Goal: Transaction & Acquisition: Purchase product/service

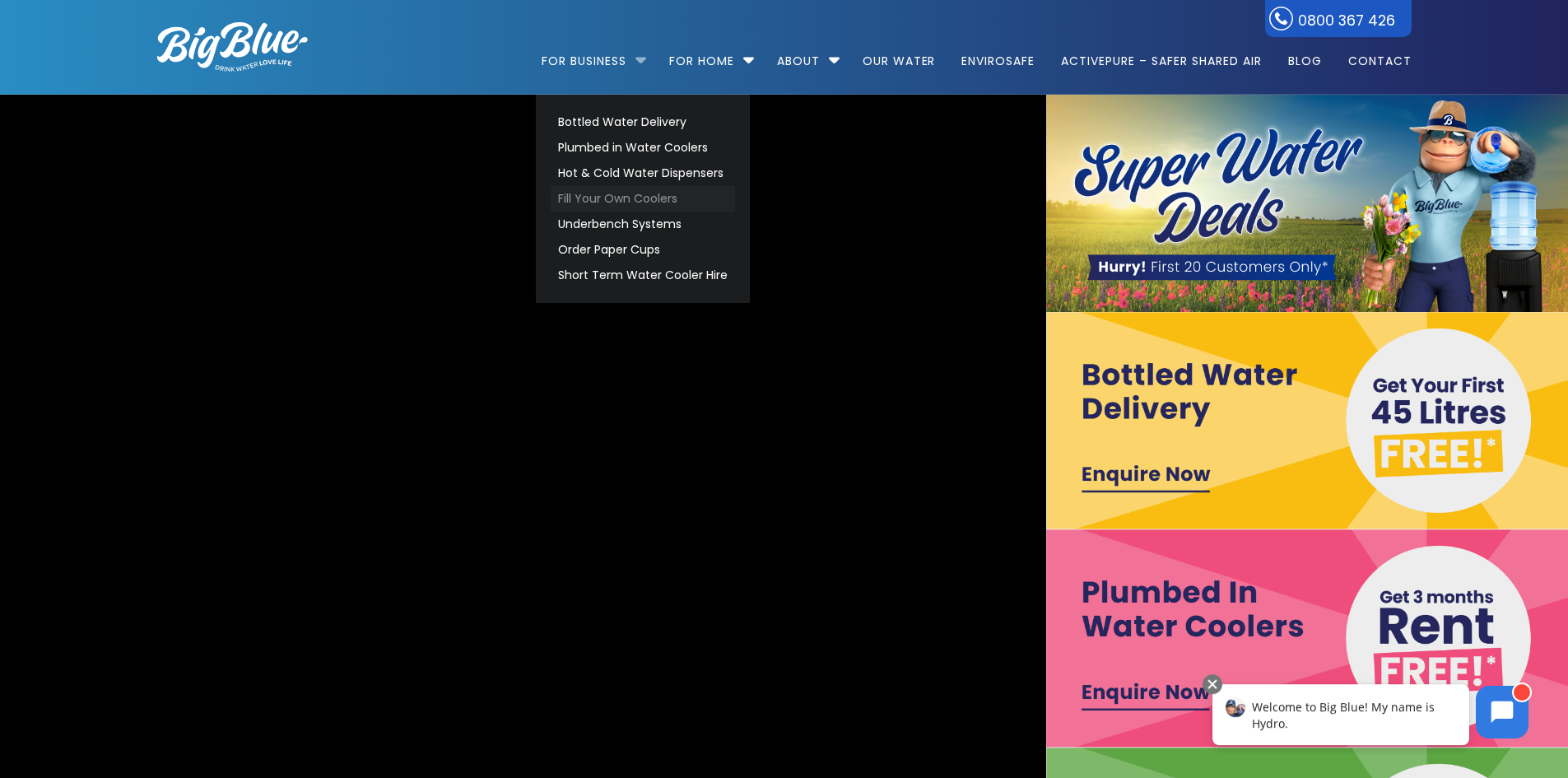
click at [677, 196] on link "Fill Your Own Coolers" at bounding box center [642, 198] width 184 height 25
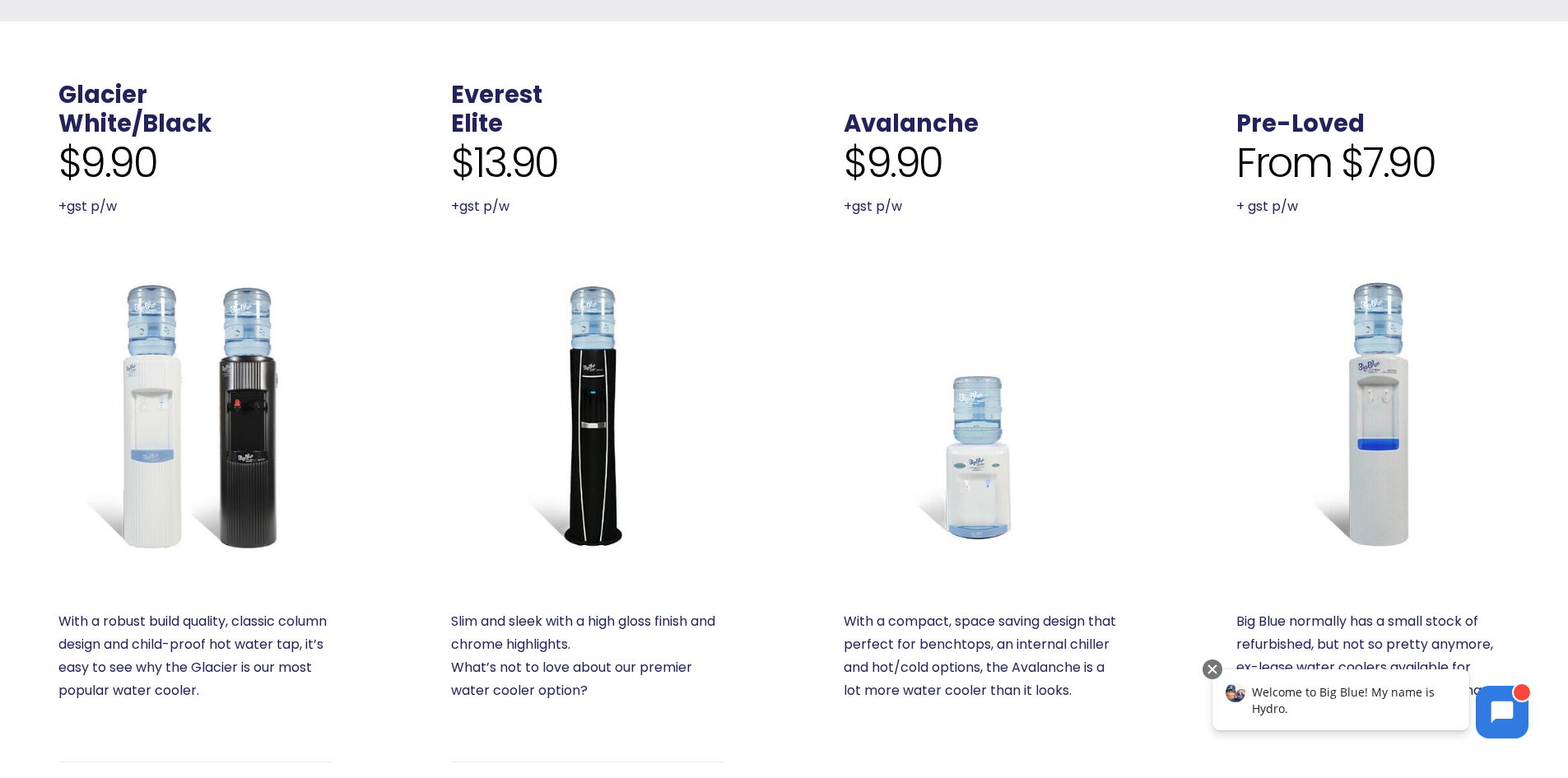
scroll to position [740, 0]
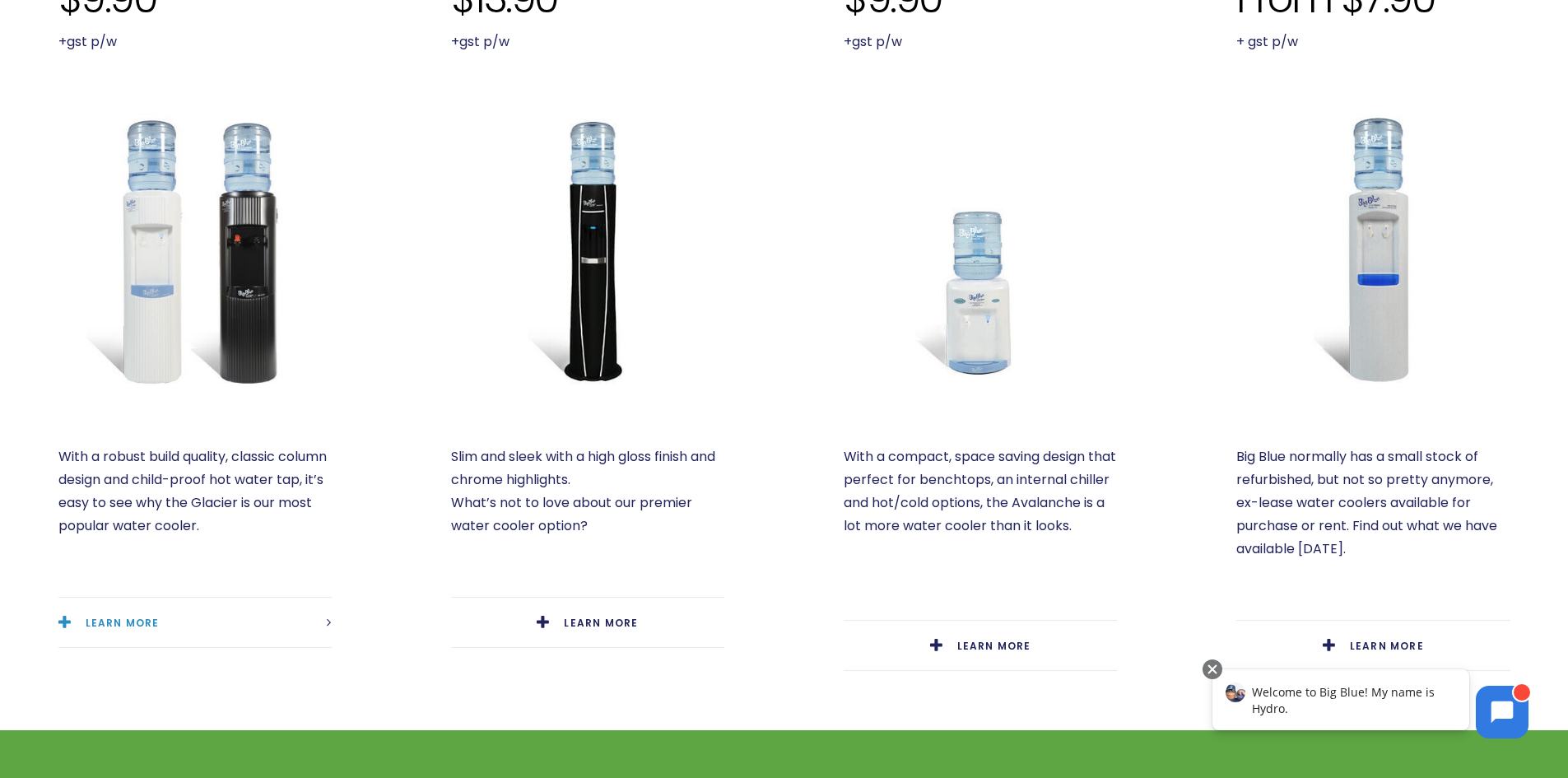
click at [69, 633] on link "LEARN MORE" at bounding box center [195, 622] width 273 height 50
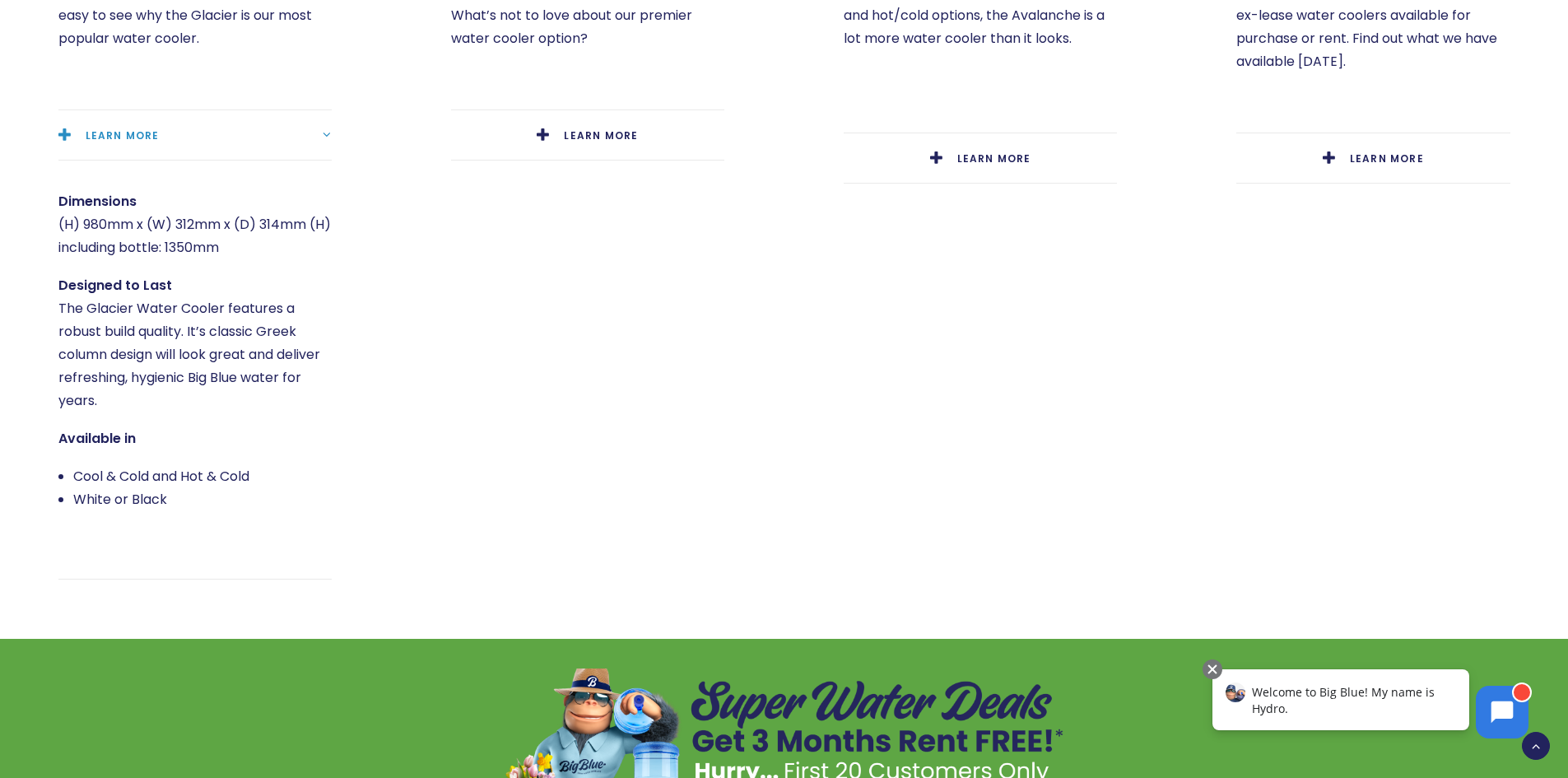
scroll to position [1234, 0]
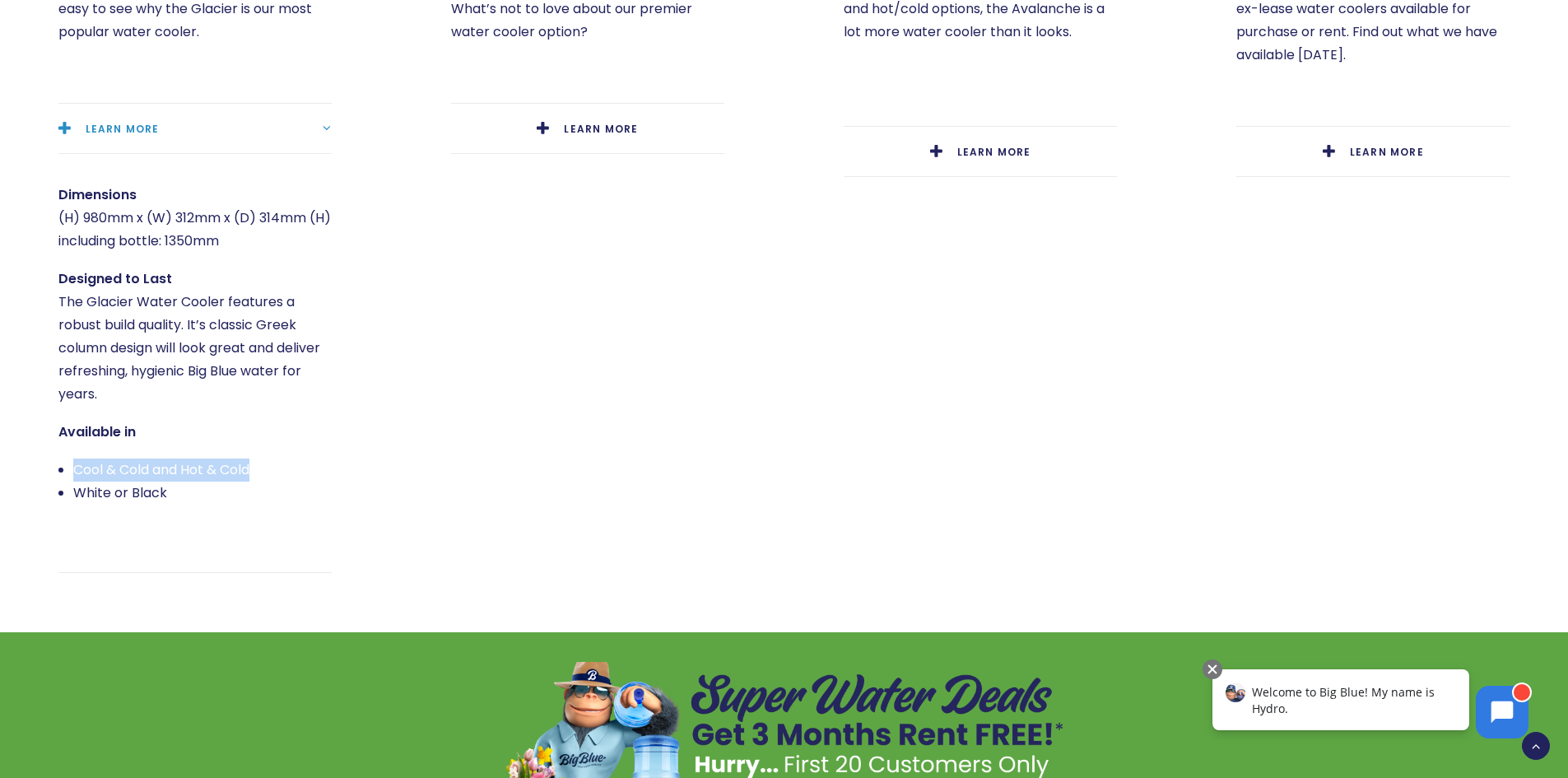
drag, startPoint x: 73, startPoint y: 468, endPoint x: 252, endPoint y: 462, distance: 179.1
click at [252, 462] on li "Cool & Cold and Hot & Cold" at bounding box center [202, 470] width 259 height 23
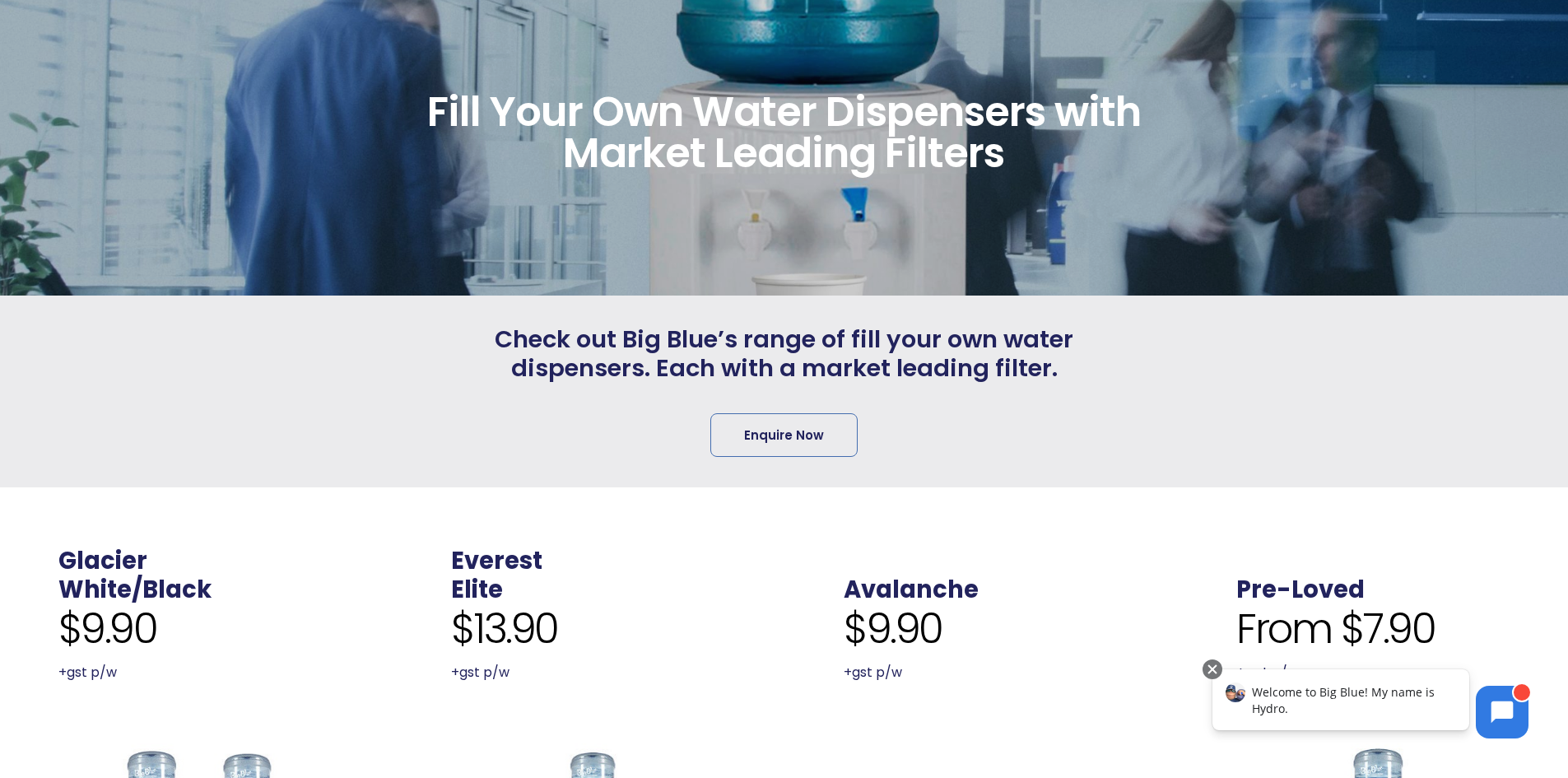
scroll to position [82, 0]
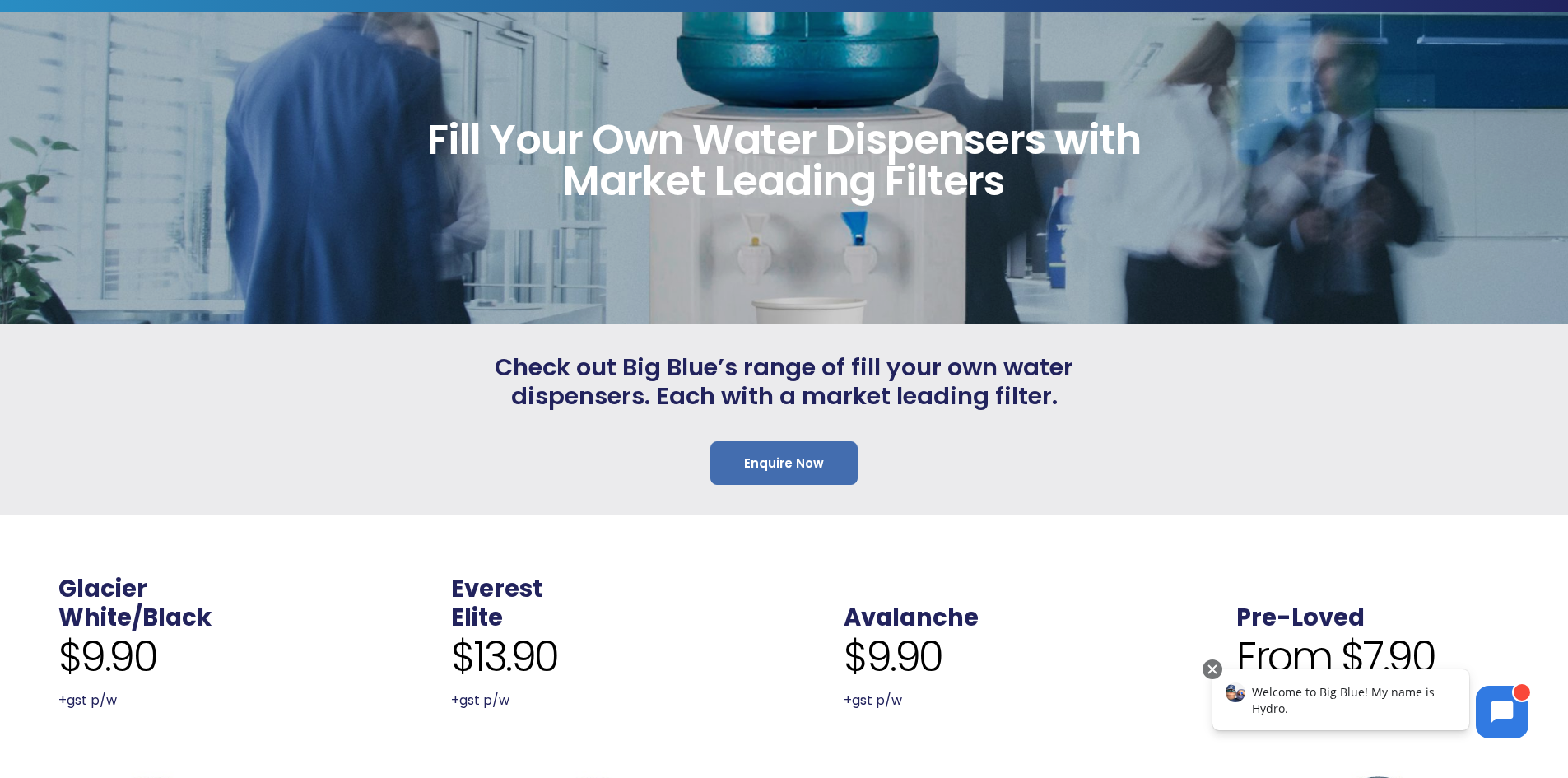
click at [819, 468] on link "Enquire Now" at bounding box center [784, 463] width 147 height 44
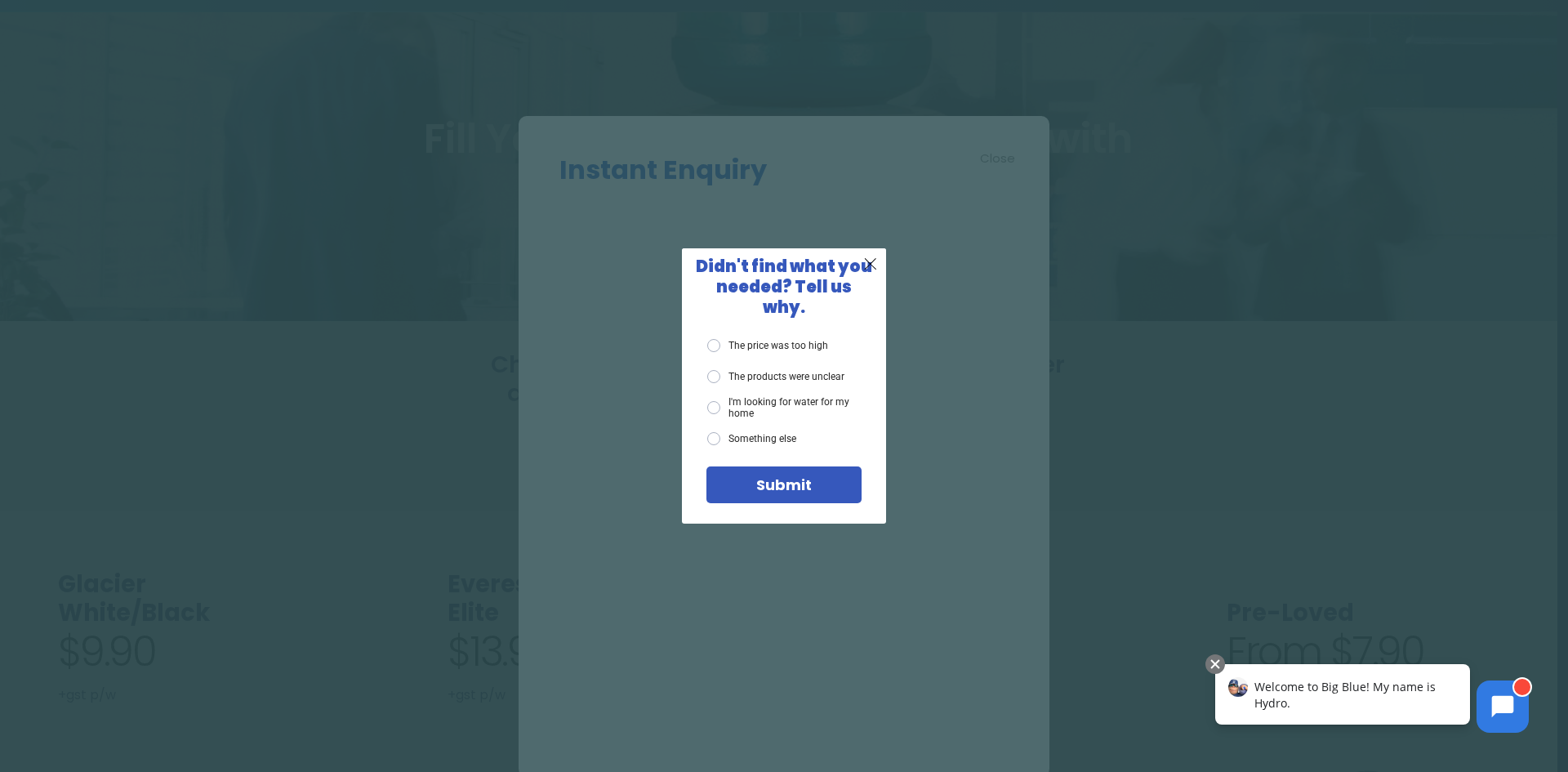
drag, startPoint x: 958, startPoint y: 416, endPoint x: 946, endPoint y: 463, distance: 48.5
click at [959, 416] on div "X Didn't find what you needed? Tell us why. The price was too high The products…" at bounding box center [784, 386] width 1568 height 772
click at [863, 270] on div "X" at bounding box center [871, 264] width 31 height 31
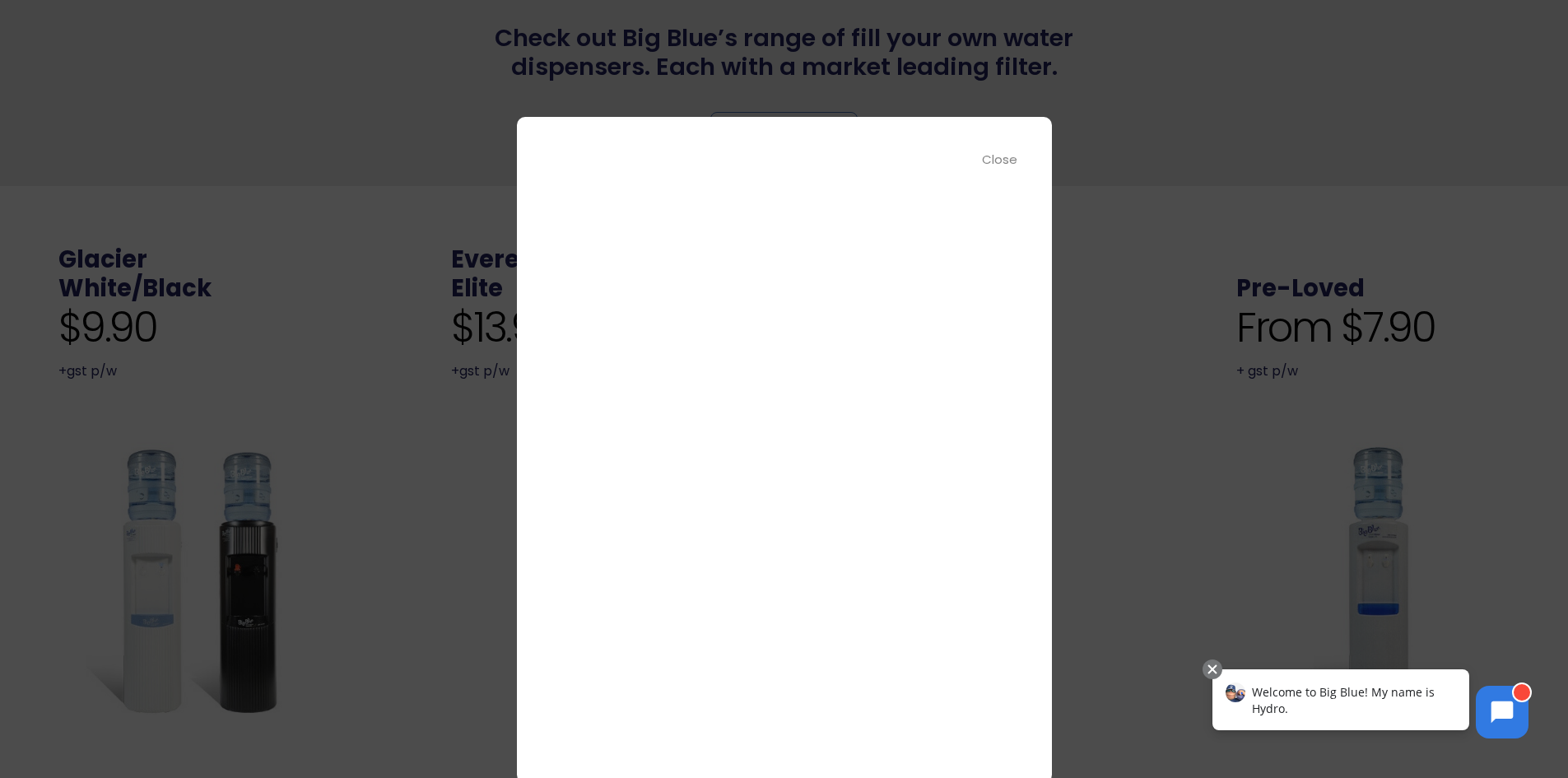
scroll to position [0, 0]
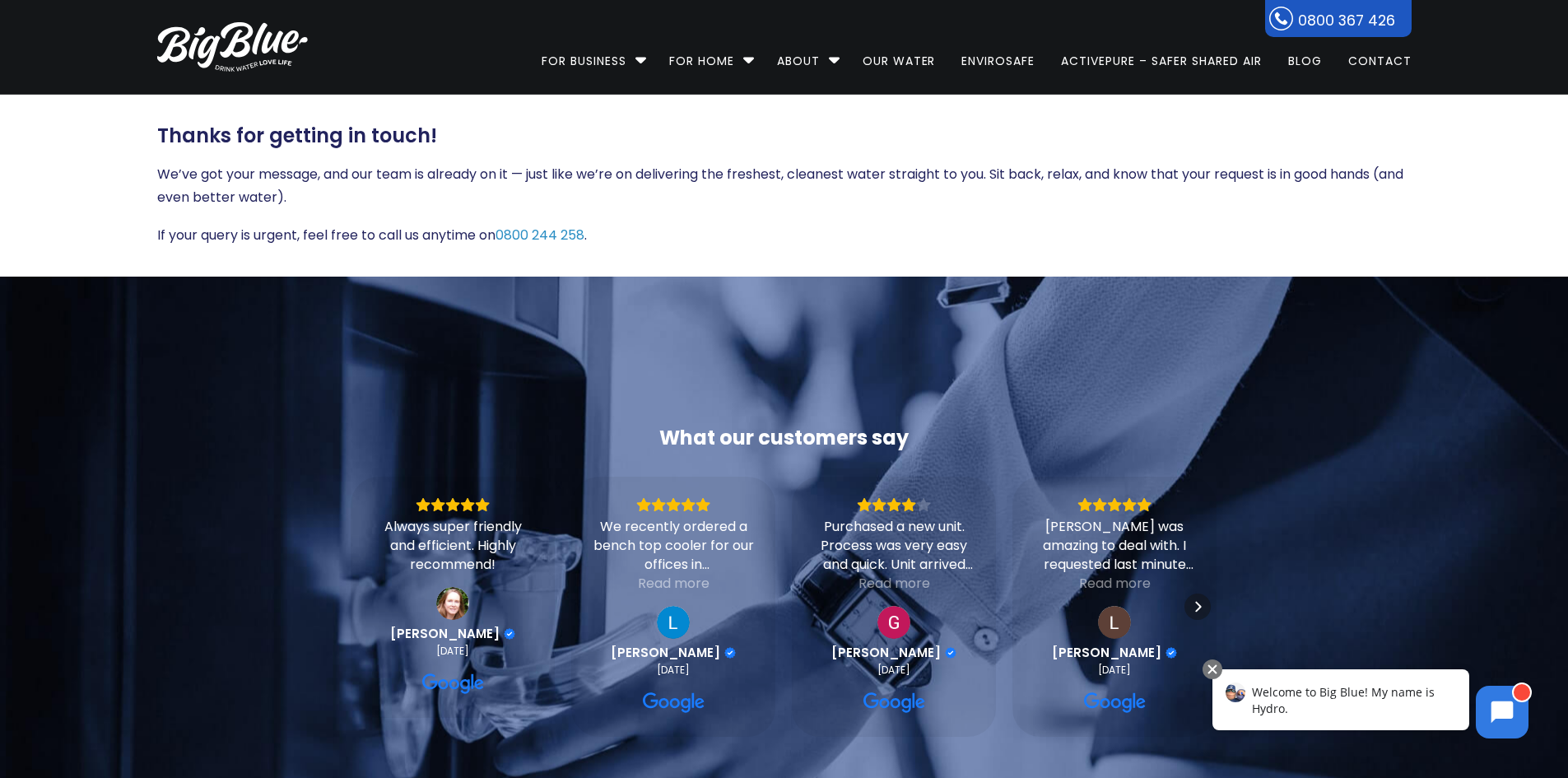
click at [803, 373] on div "What our customers say Always super friendly and efficient. Highly recommend! T…" at bounding box center [784, 596] width 1314 height 639
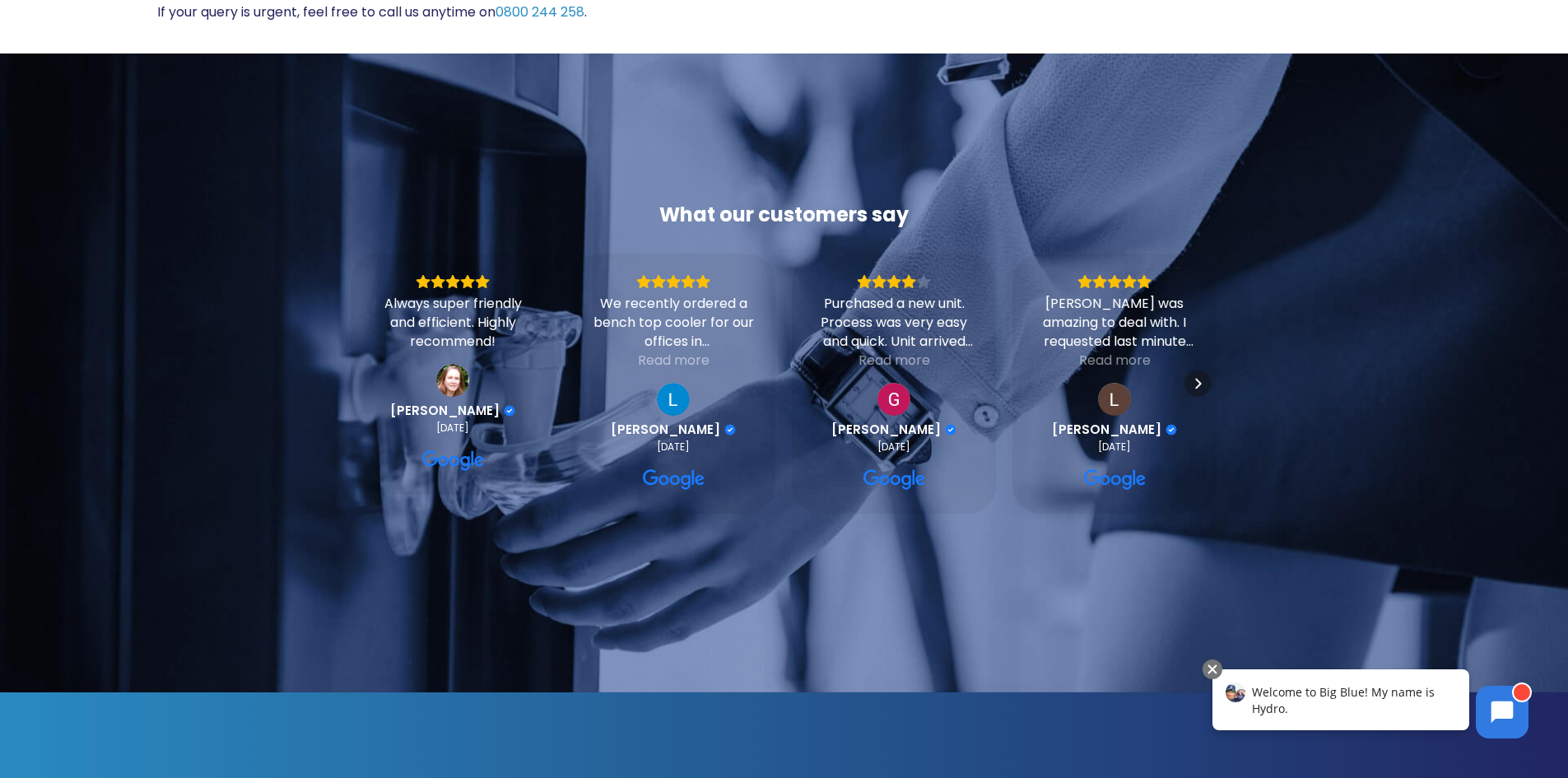
scroll to position [247, 0]
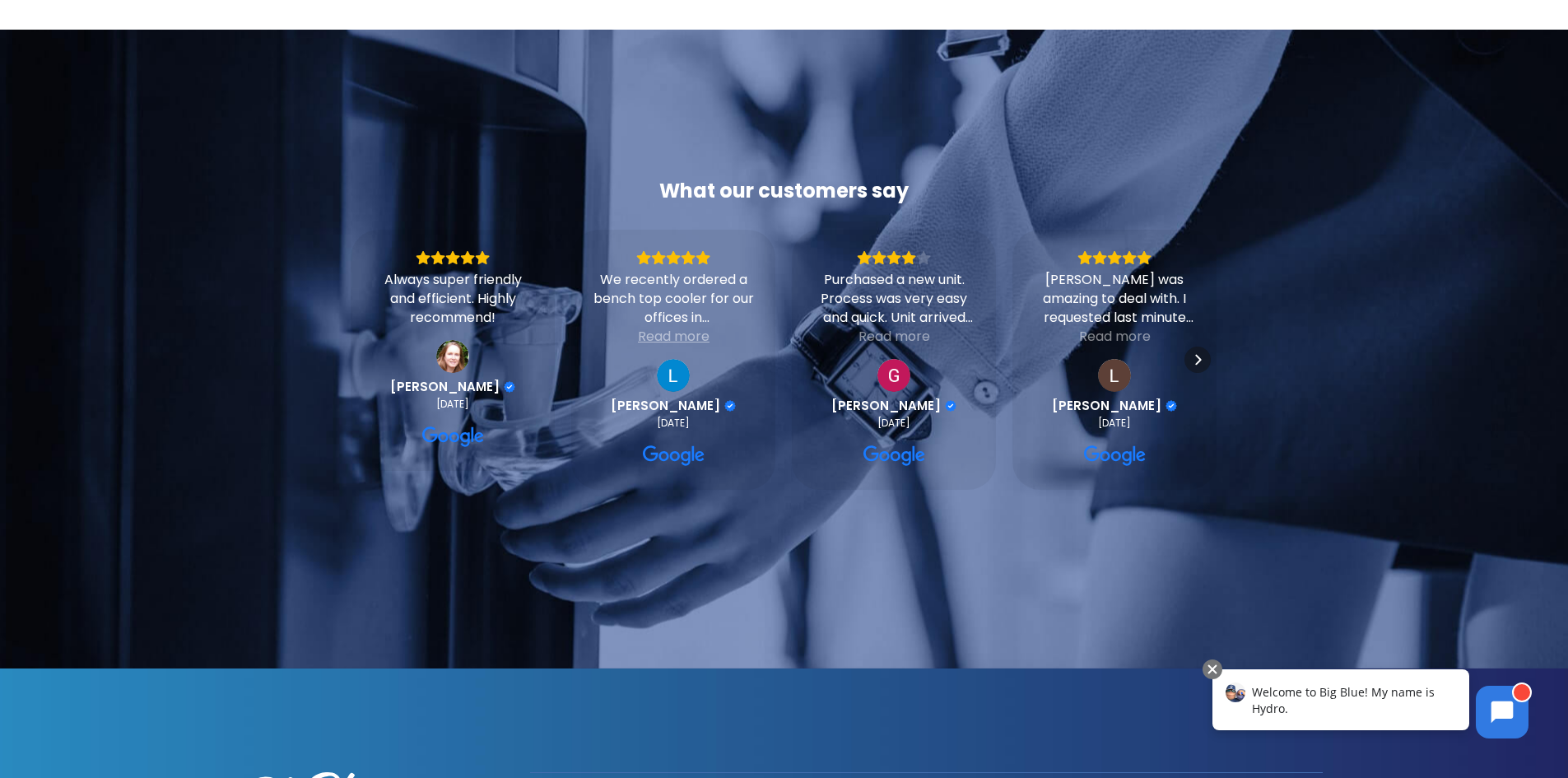
click at [679, 331] on div "Read more" at bounding box center [674, 336] width 72 height 19
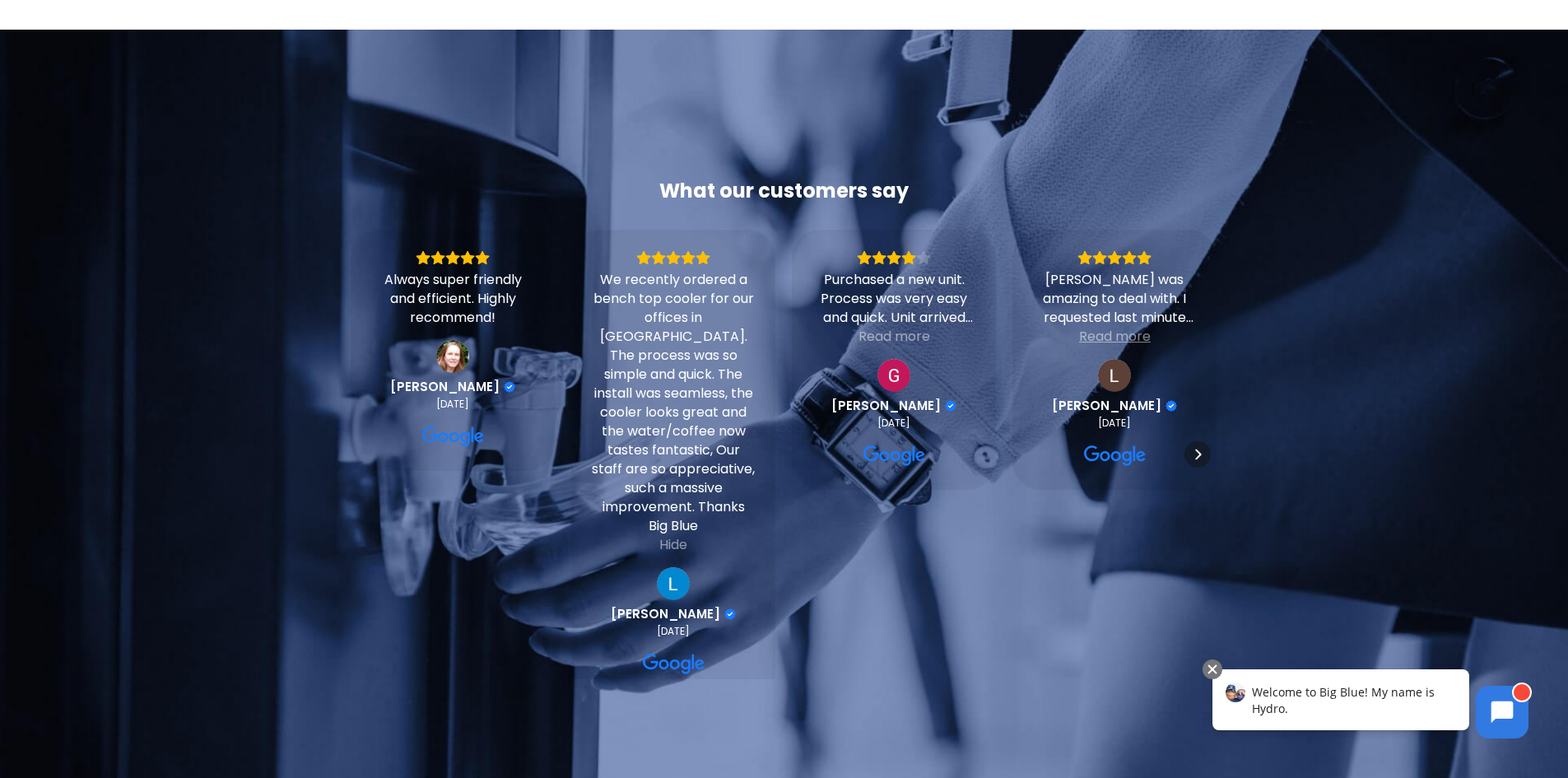
click at [1106, 327] on div "Read more" at bounding box center [1115, 336] width 72 height 19
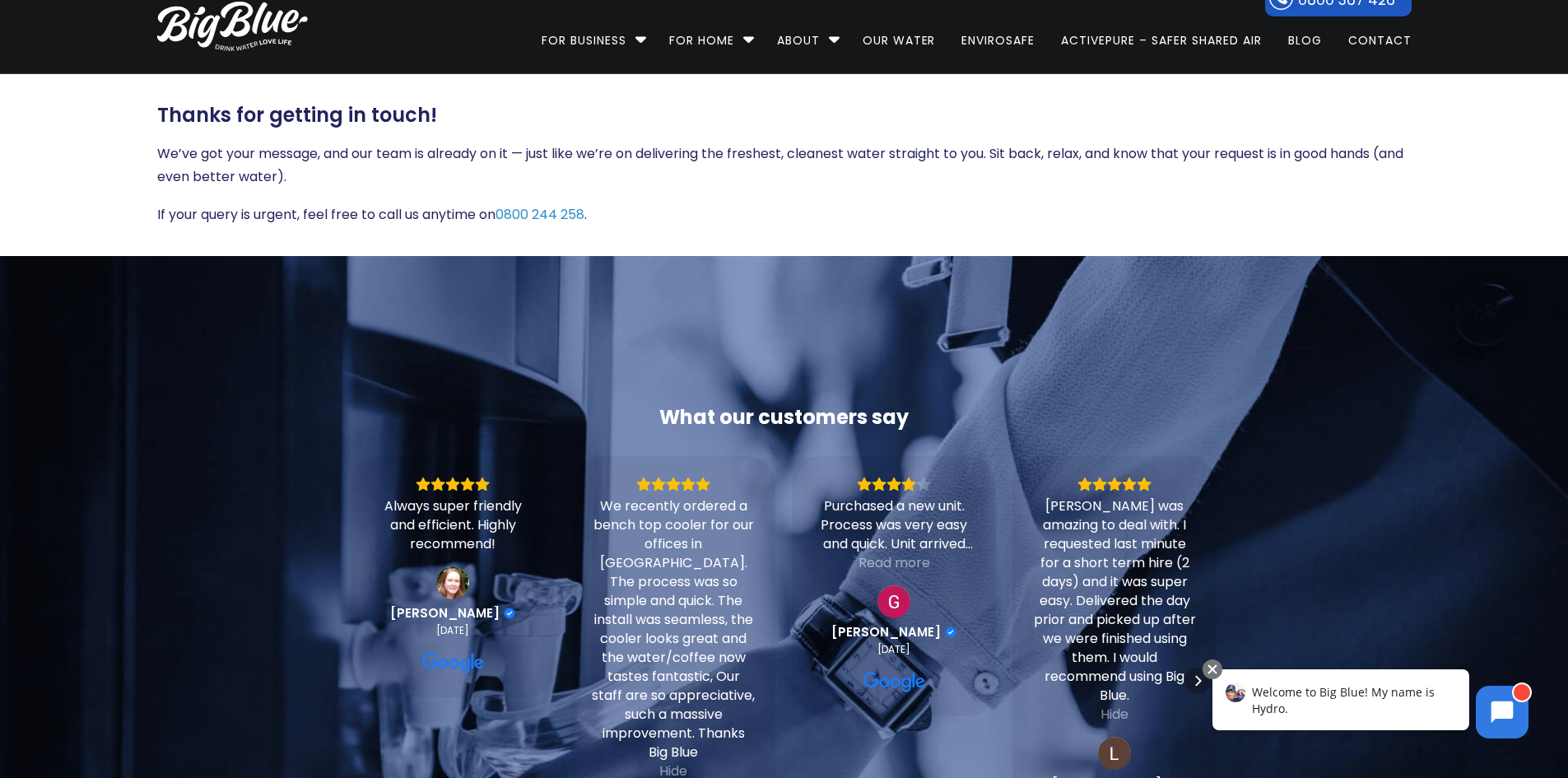
scroll to position [0, 0]
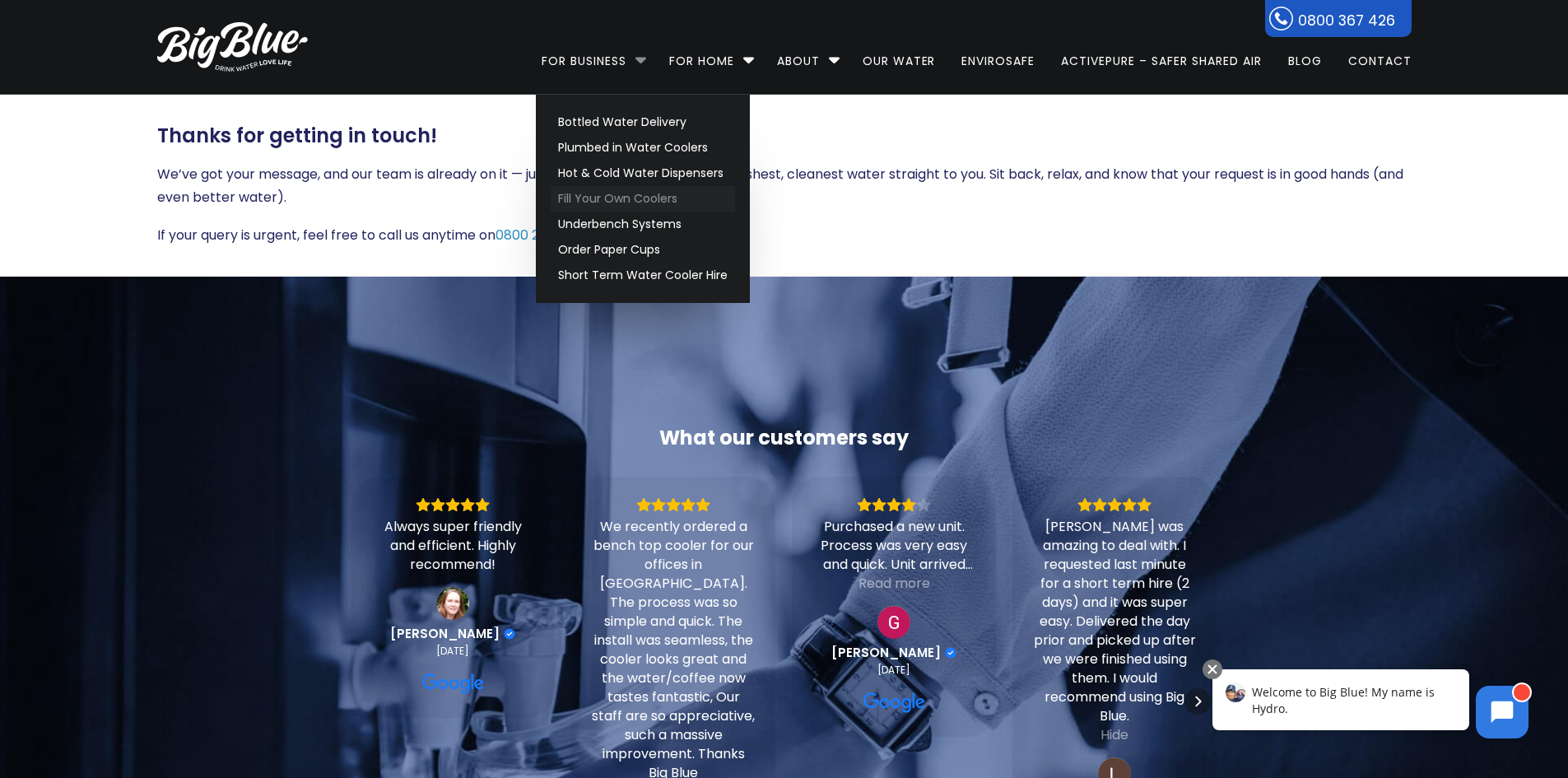
click at [656, 194] on link "Fill Your Own Coolers" at bounding box center [642, 198] width 184 height 25
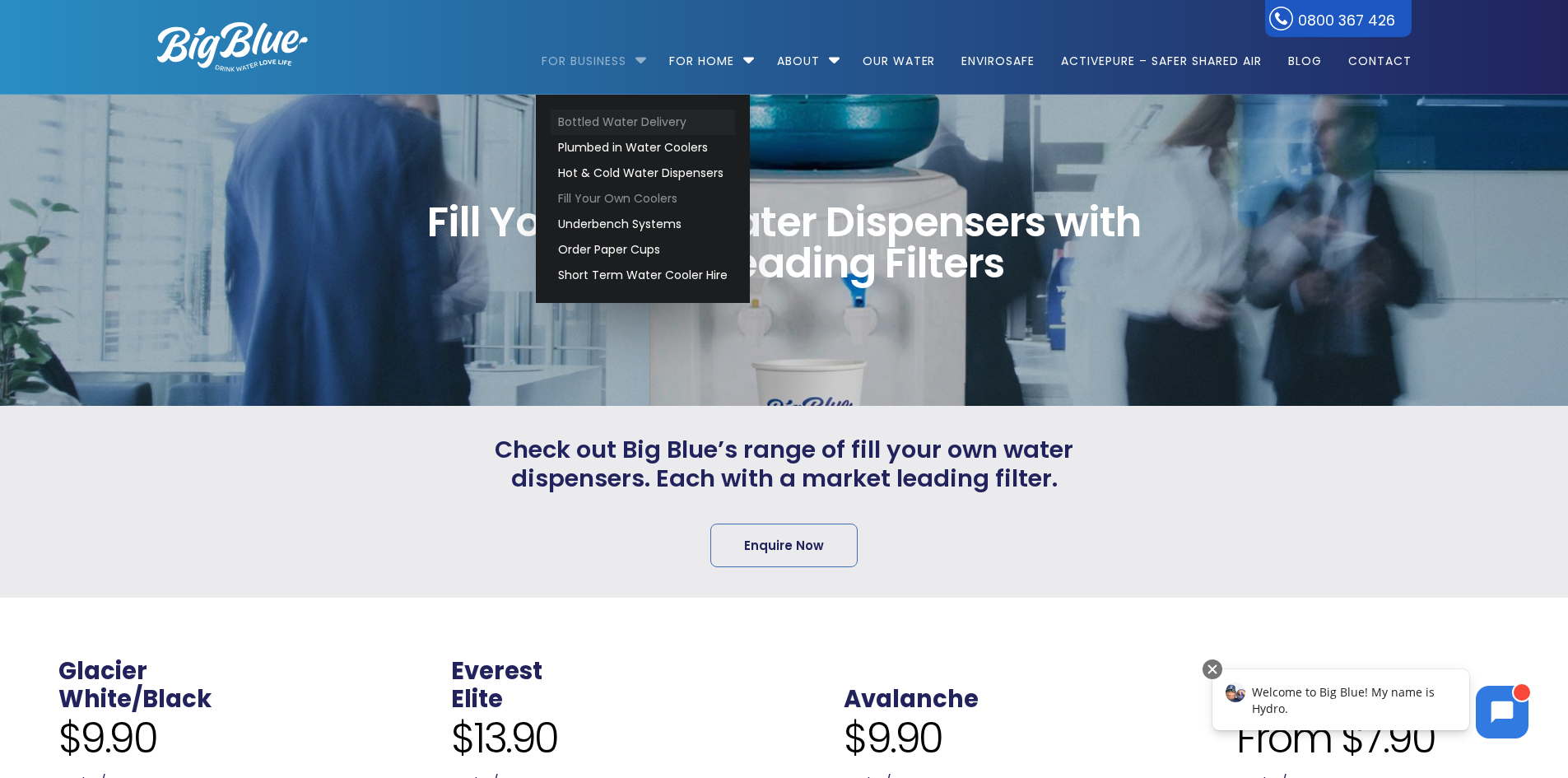
click at [645, 121] on link "Bottled Water Delivery" at bounding box center [642, 122] width 184 height 25
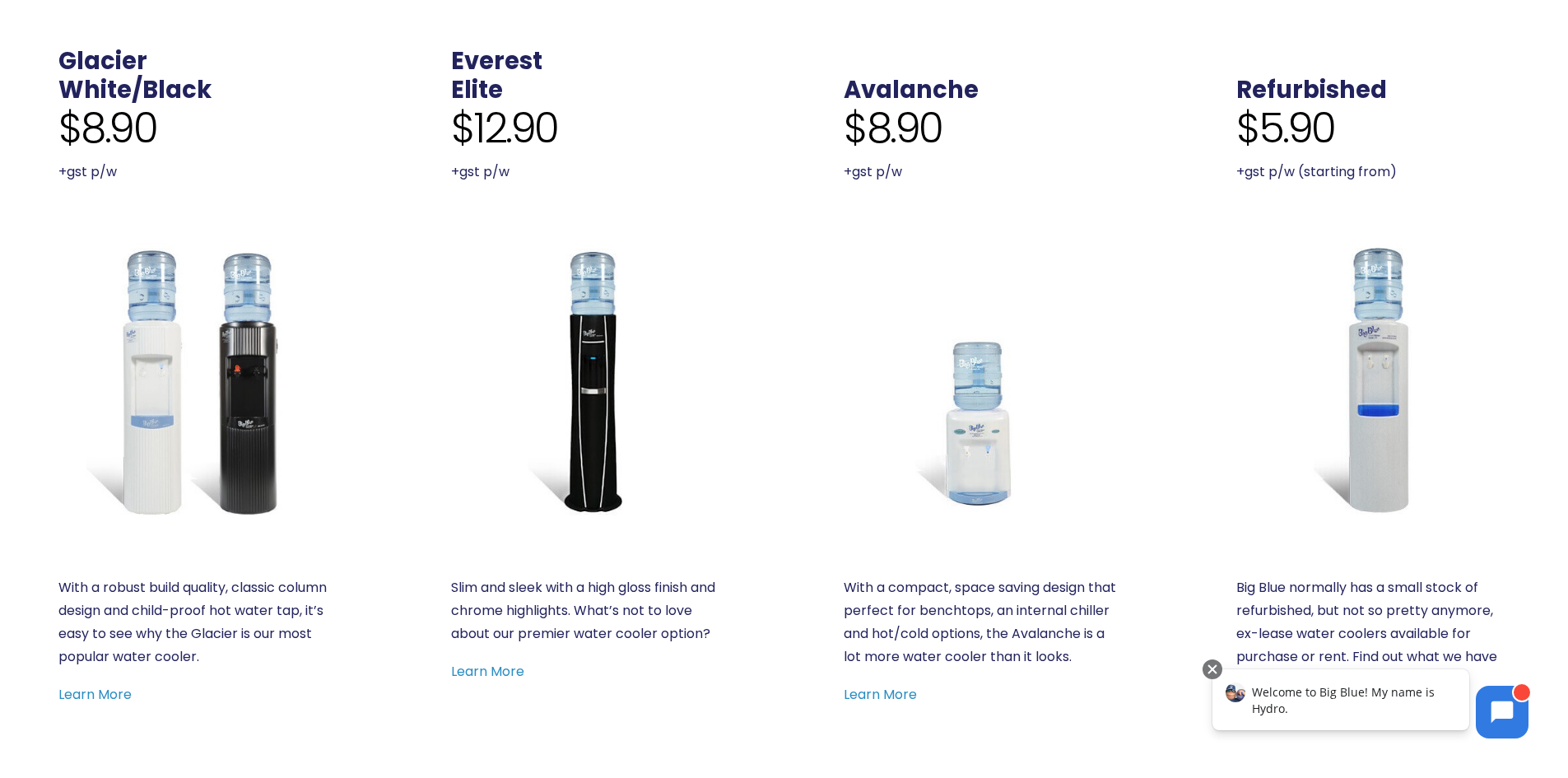
scroll to position [740, 0]
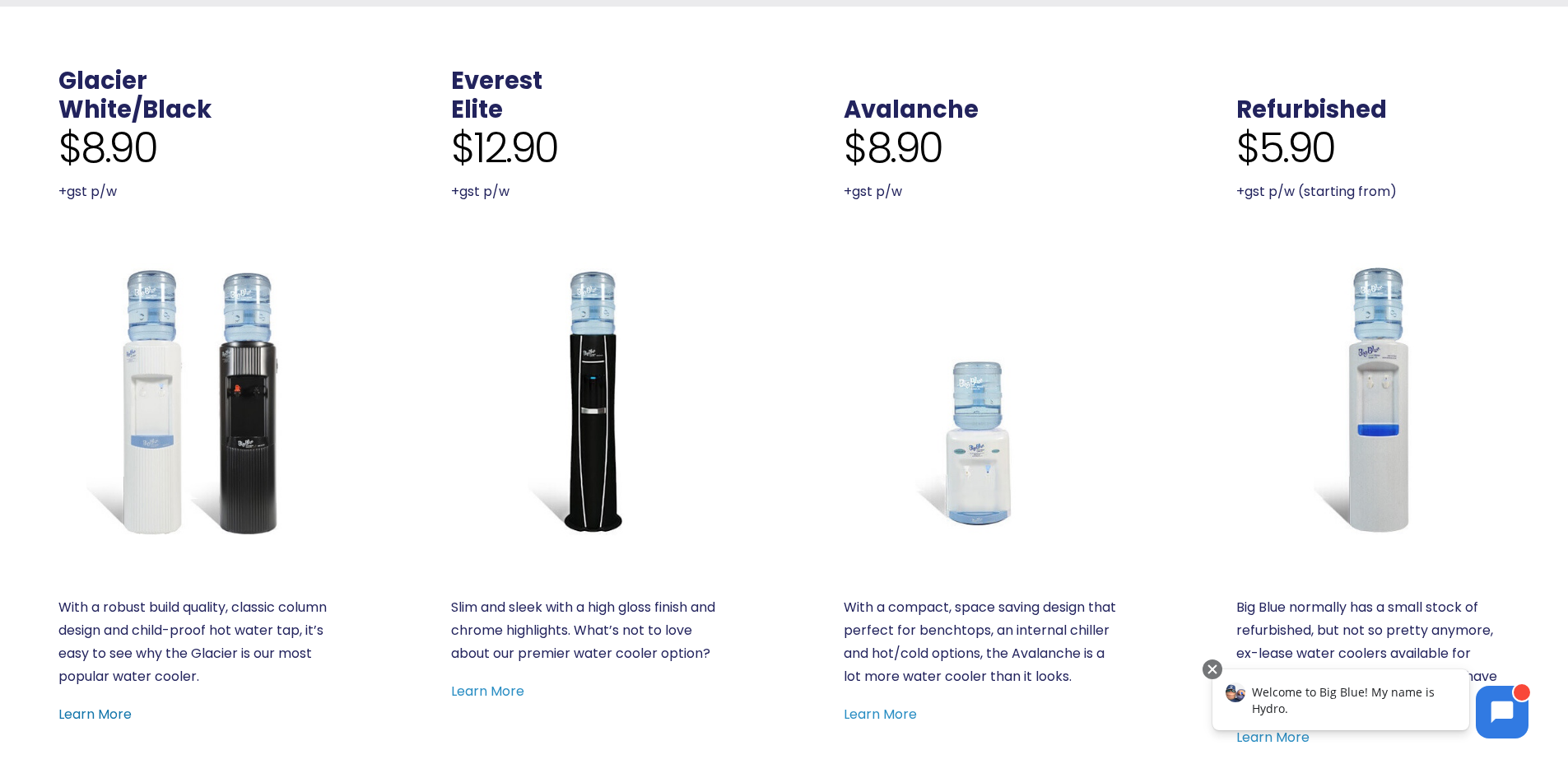
click at [111, 711] on link "Learn More" at bounding box center [96, 714] width 74 height 19
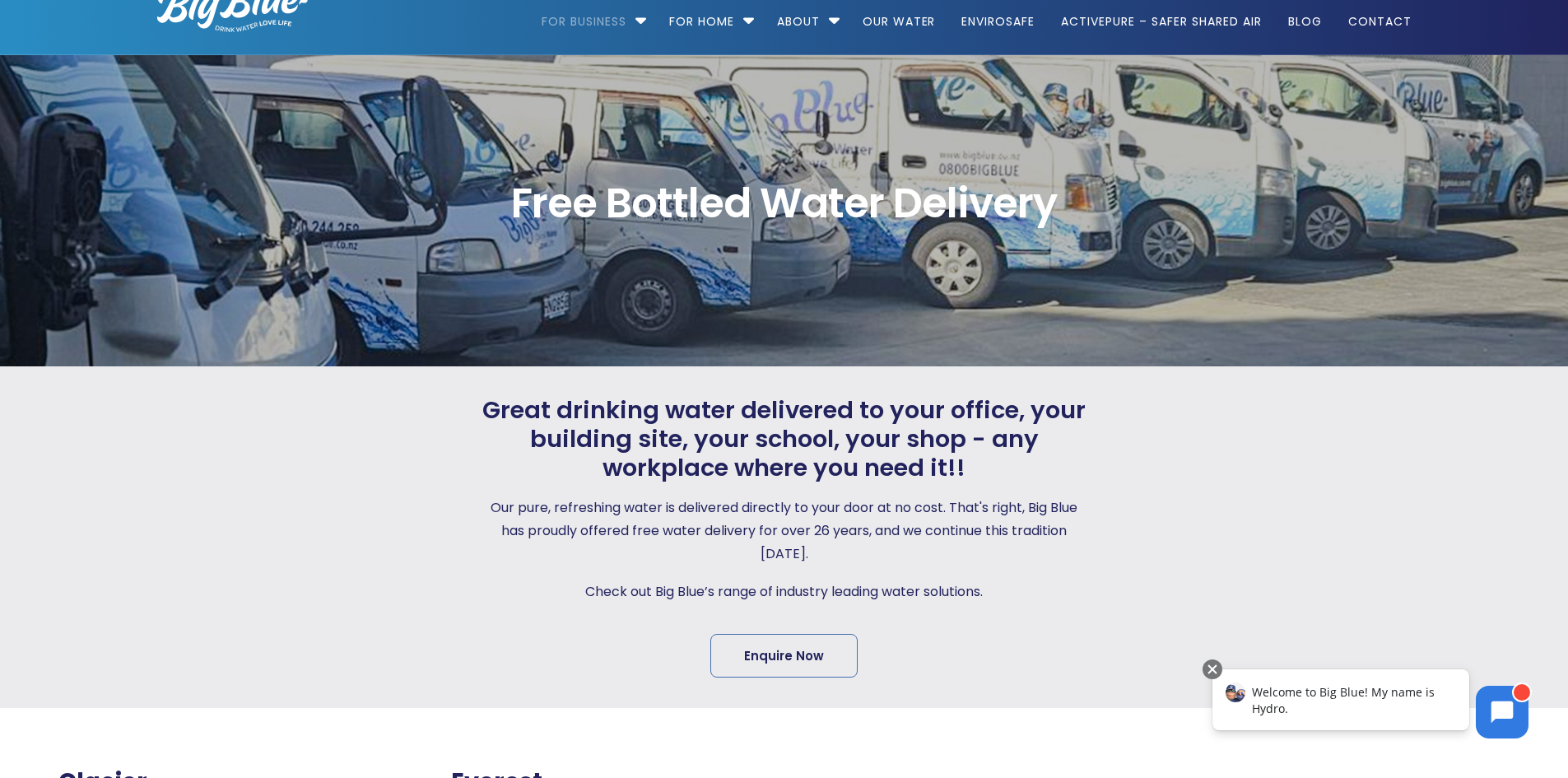
scroll to position [0, 0]
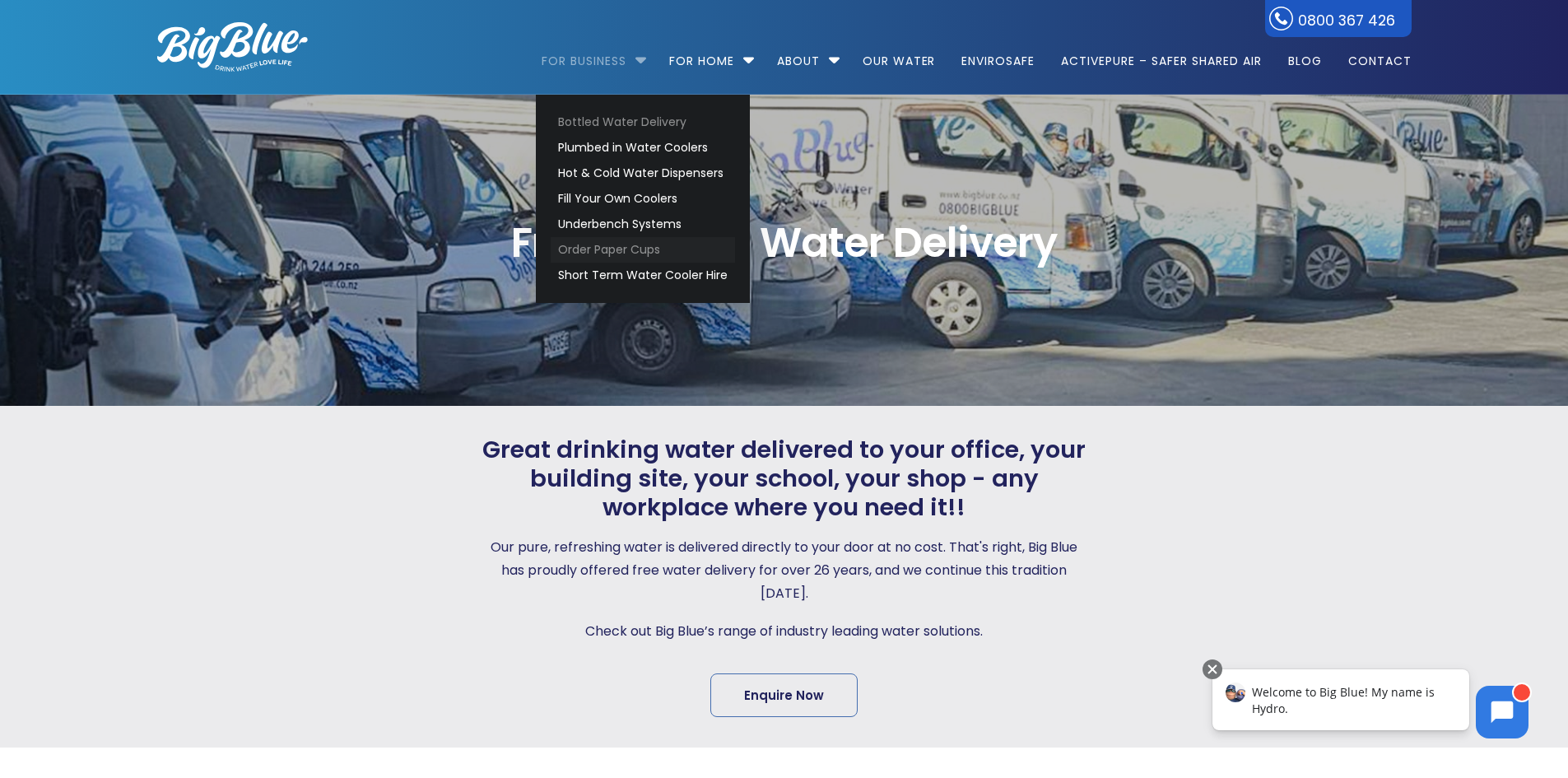
click at [668, 245] on link "Order Paper Cups" at bounding box center [642, 250] width 184 height 25
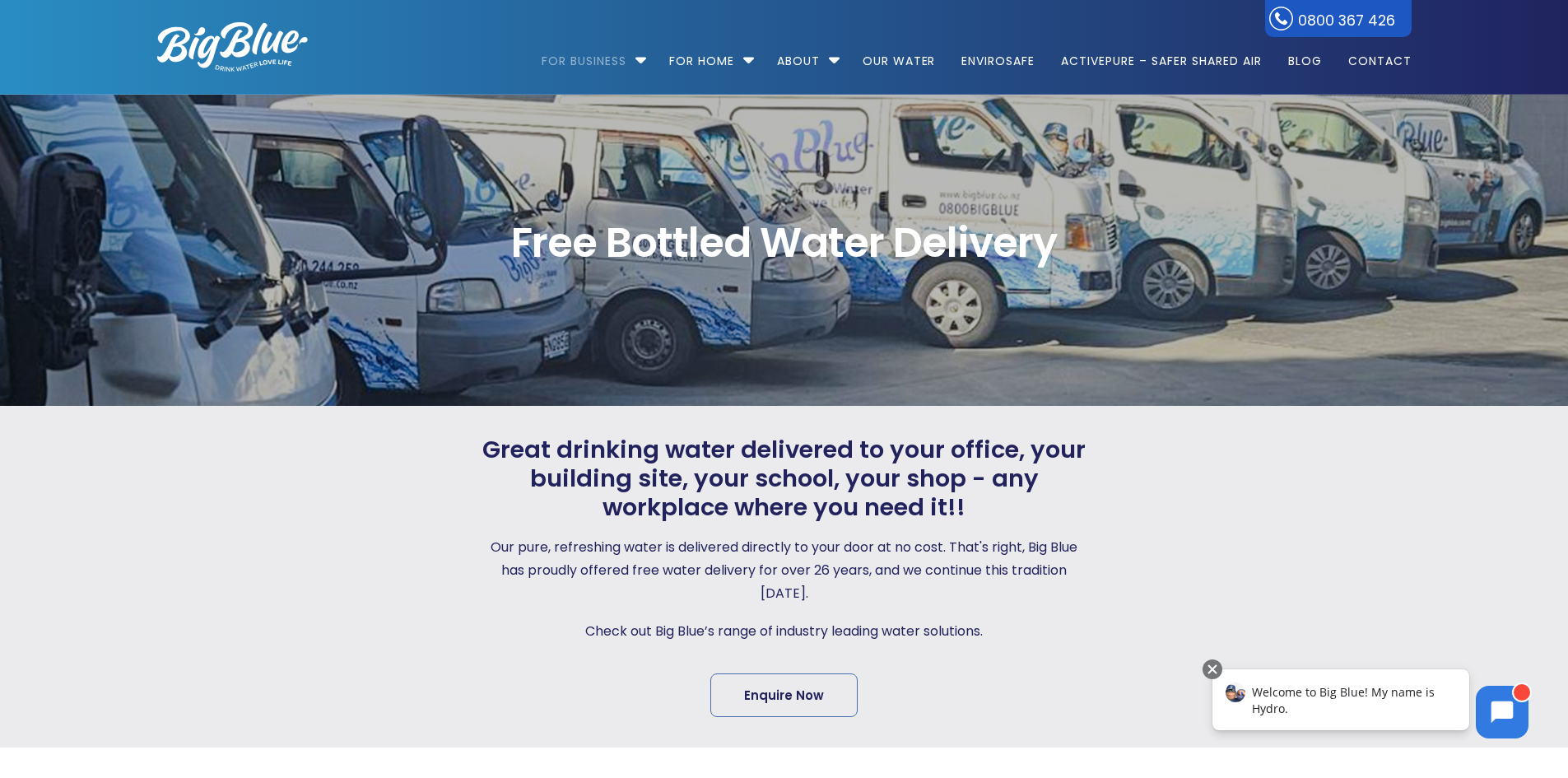
click at [1305, 547] on div at bounding box center [1252, 576] width 321 height 282
click at [1558, 544] on div "Great drinking water delivered to your office, your building site, your school,…" at bounding box center [784, 576] width 1571 height 342
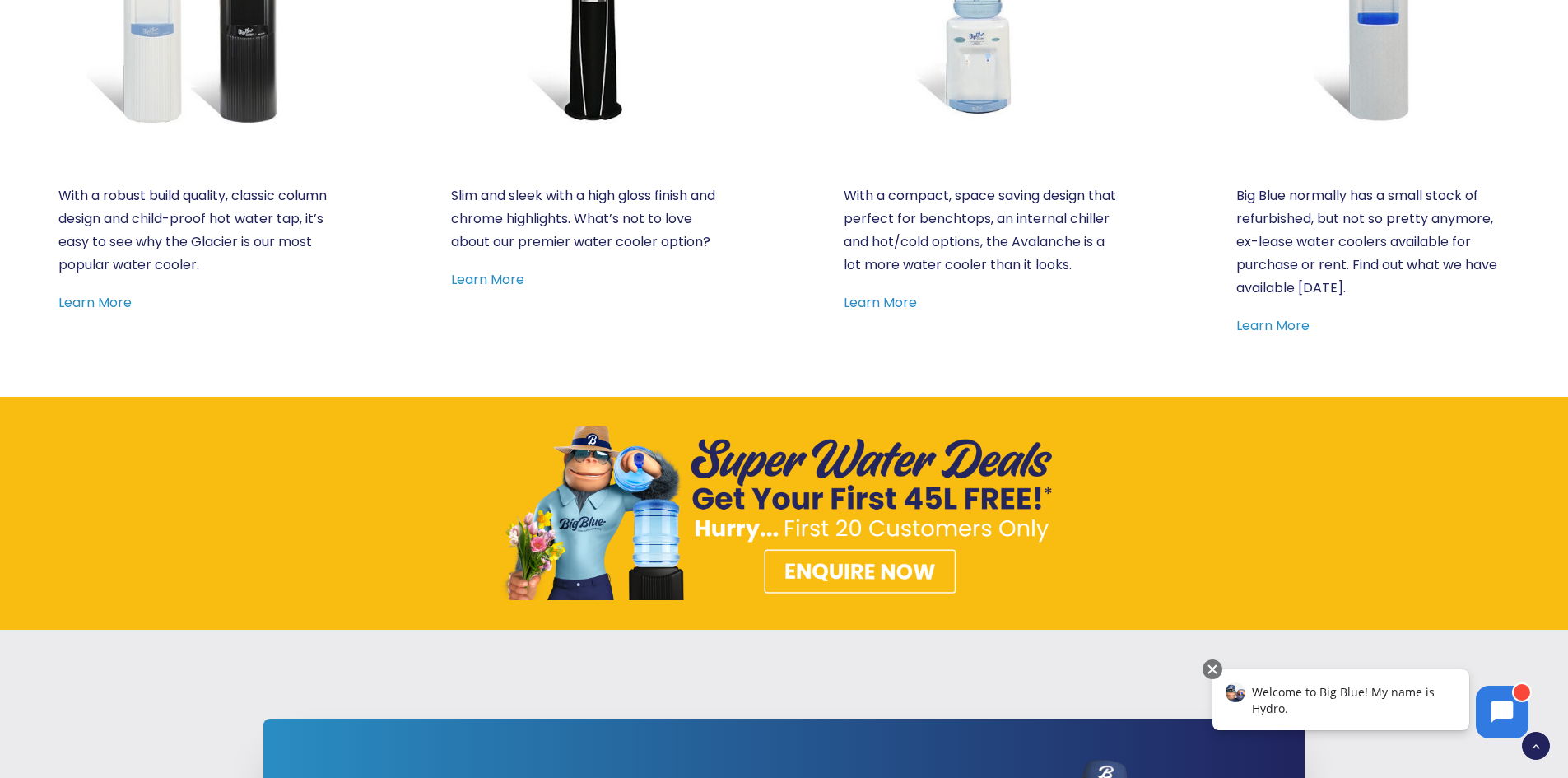
scroll to position [1399, 0]
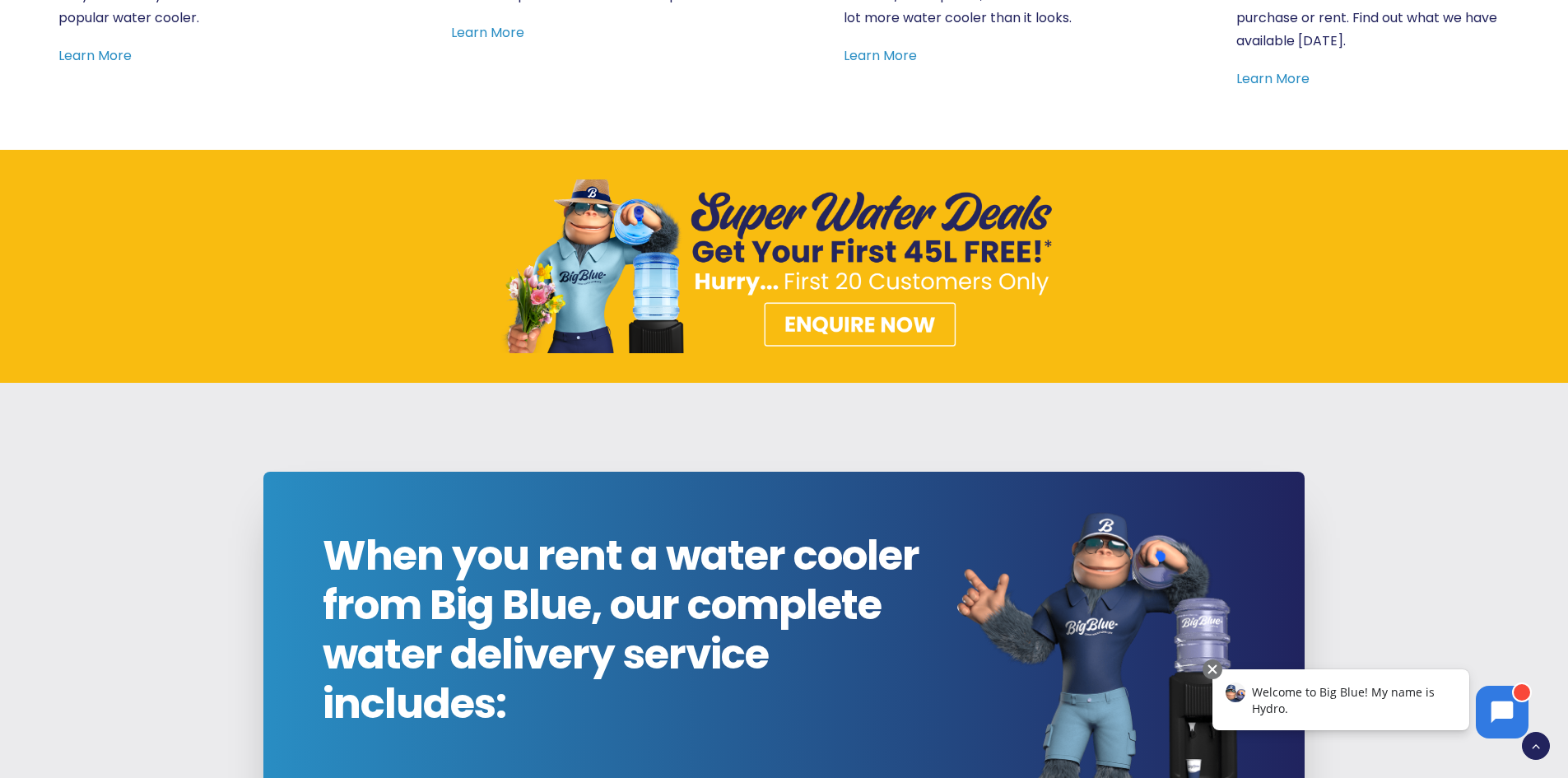
click at [856, 319] on img at bounding box center [784, 266] width 568 height 173
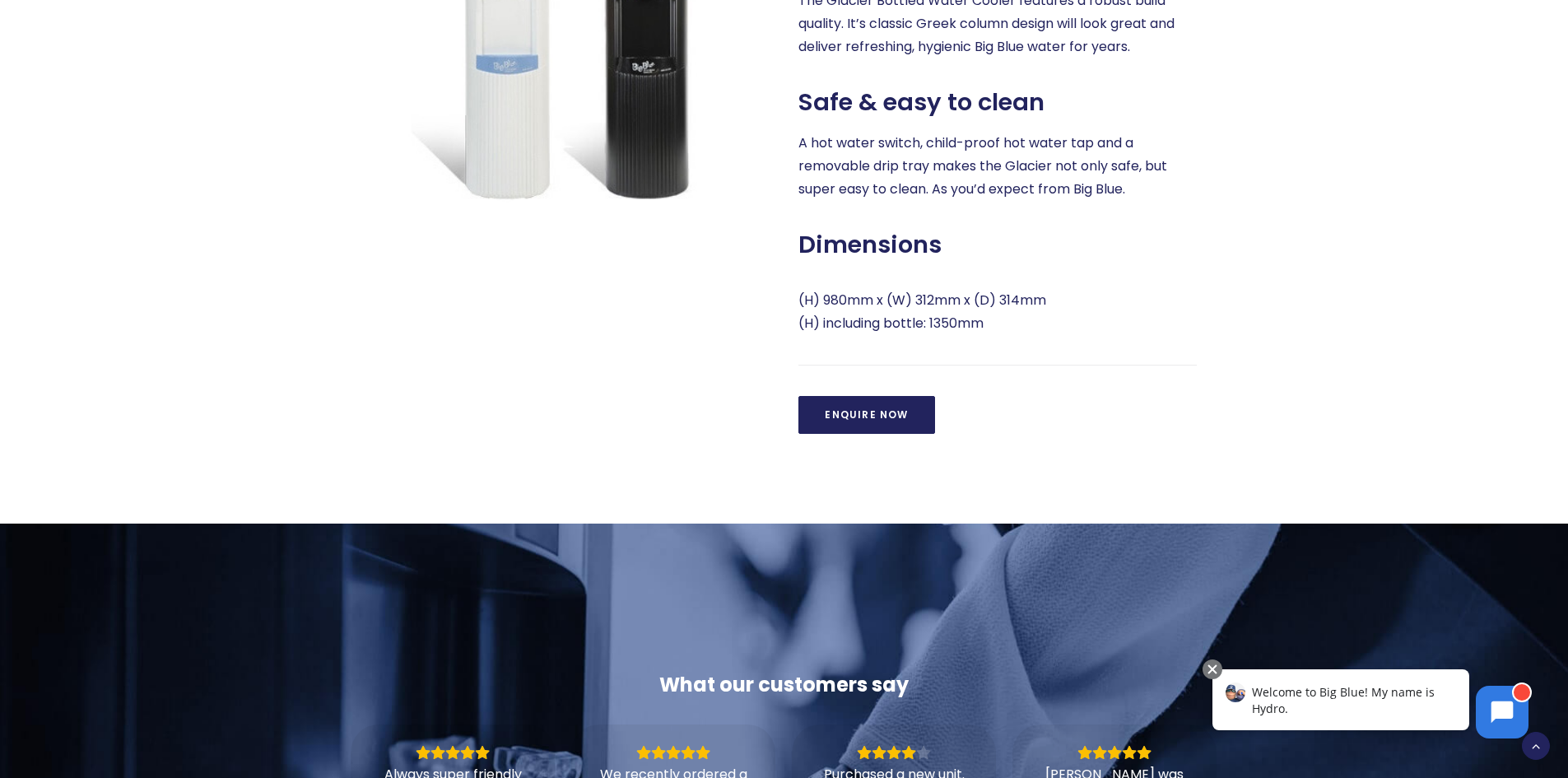
scroll to position [987, 0]
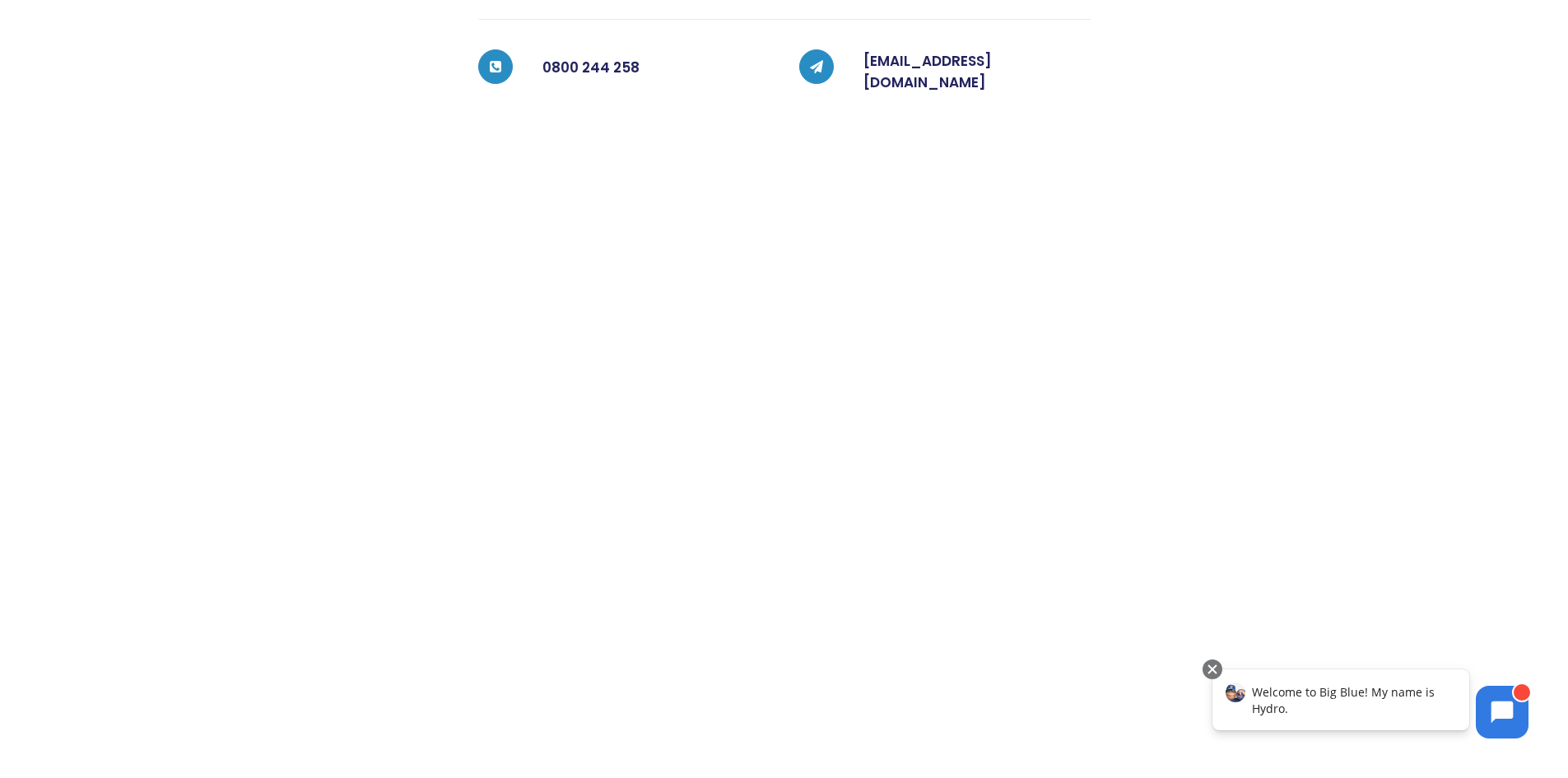
scroll to position [905, 0]
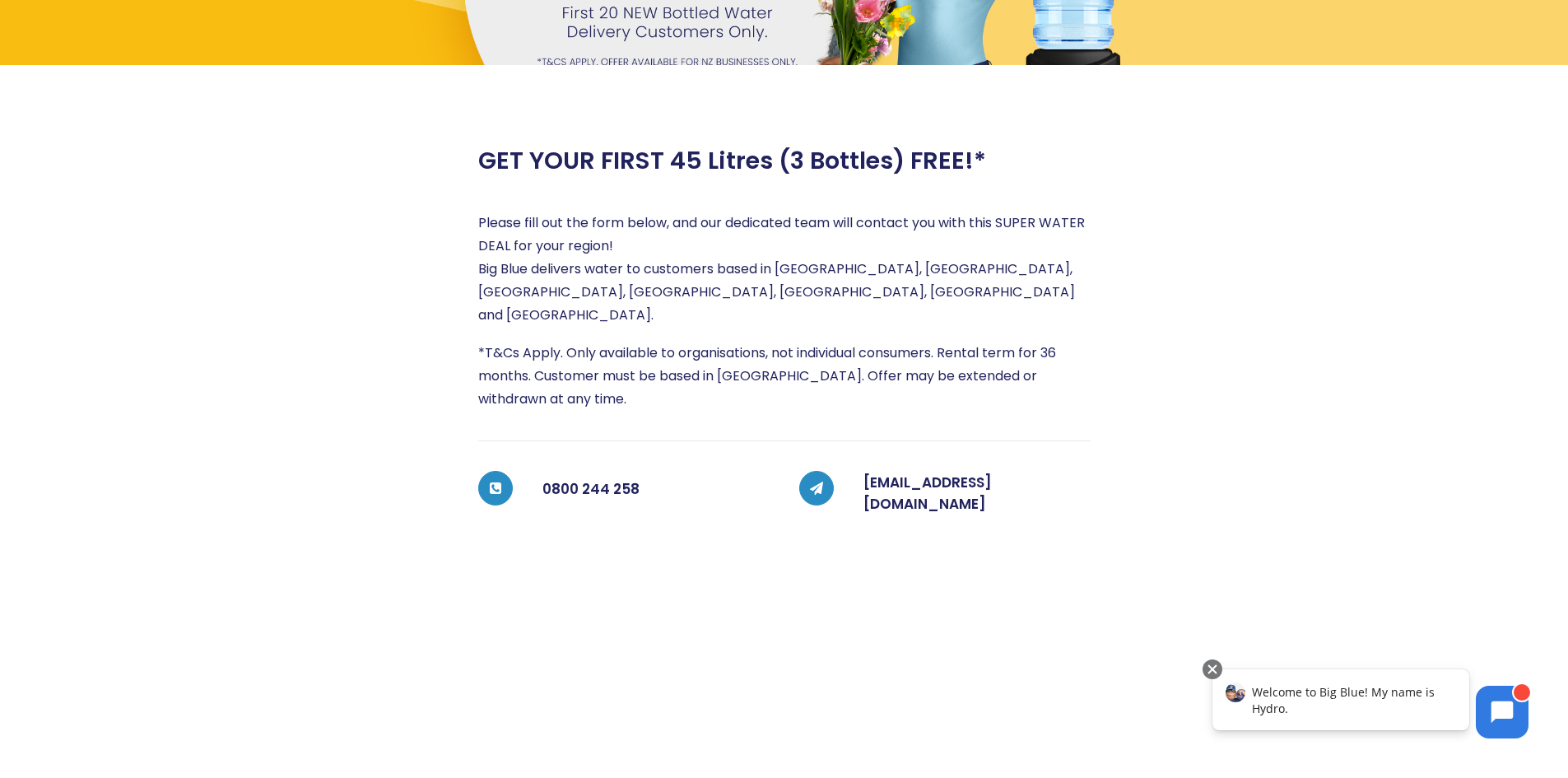
scroll to position [0, 0]
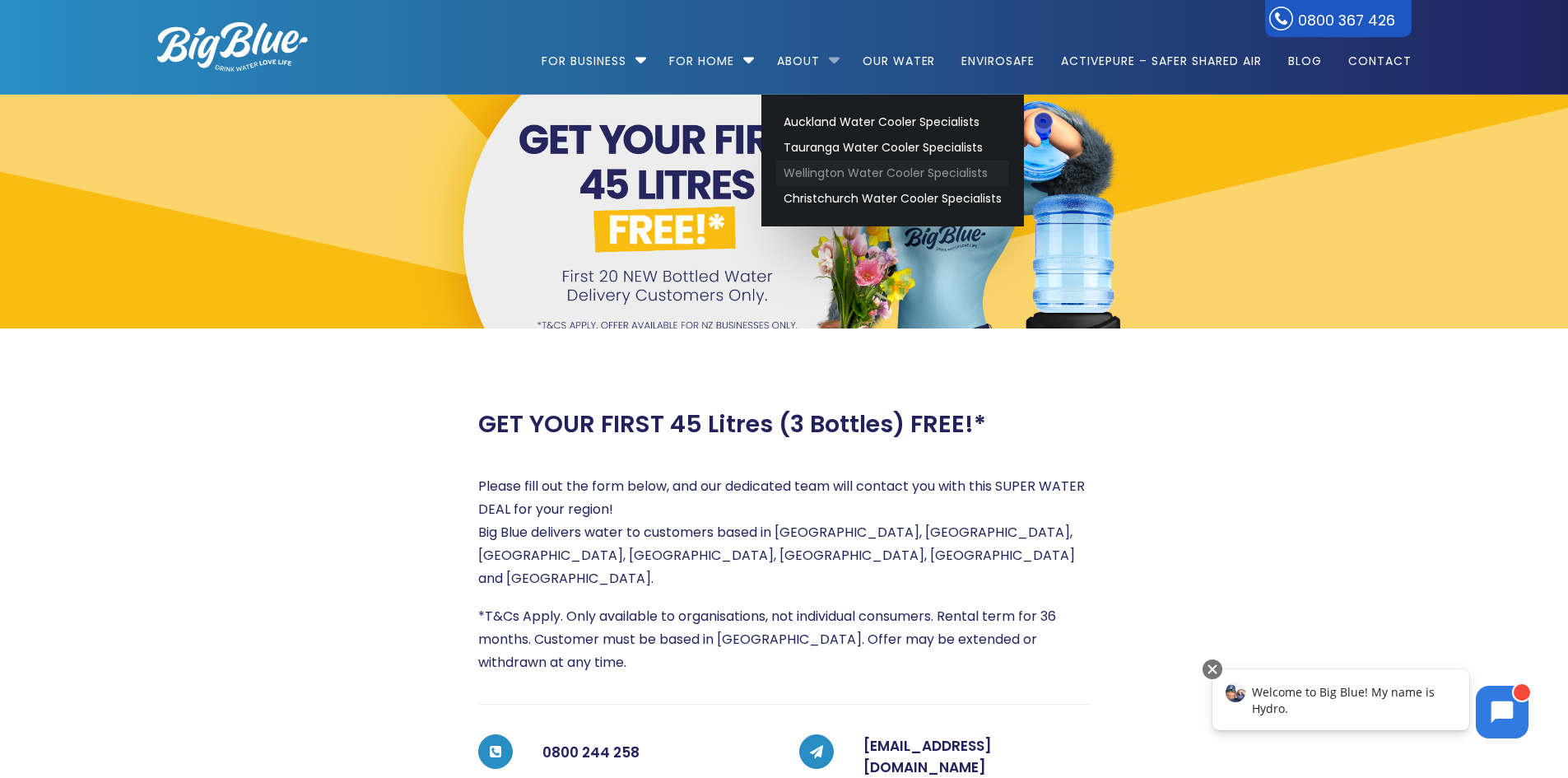
click at [862, 179] on link "Wellington Water Cooler Specialists" at bounding box center [893, 173] width 233 height 25
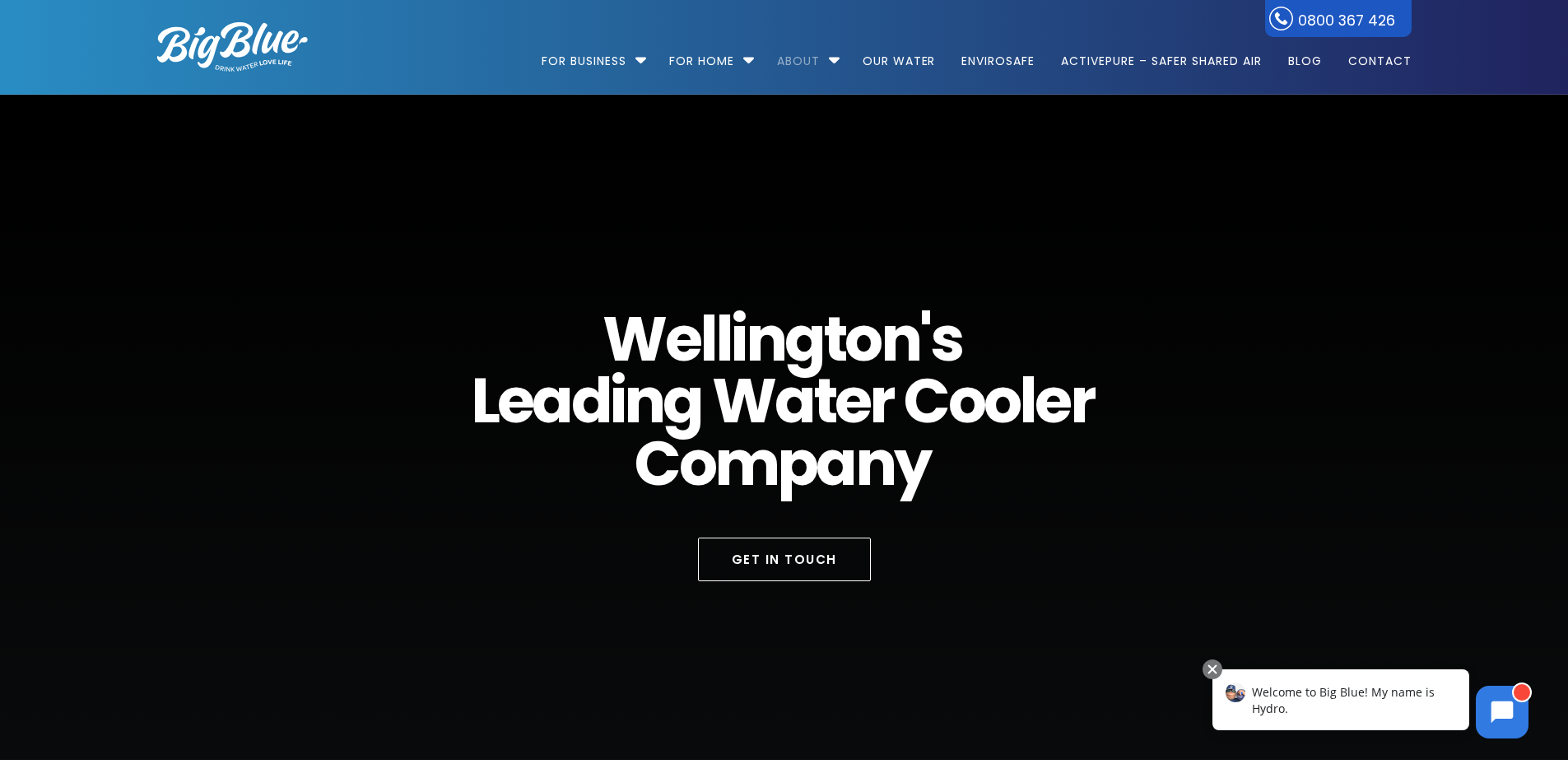
click at [1137, 462] on div "W [PERSON_NAME] ' s L e a d i n g W a t e r C o o l e r C o m p a n y" at bounding box center [784, 403] width 787 height 192
